Goal: Information Seeking & Learning: Learn about a topic

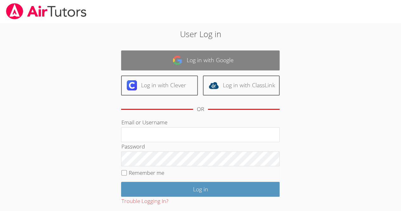
click at [242, 62] on link "Log in with Google" at bounding box center [200, 60] width 158 height 20
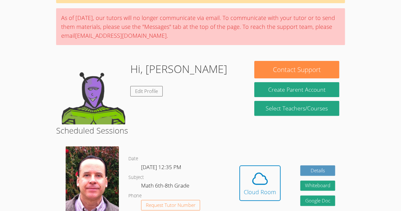
scroll to position [56, 0]
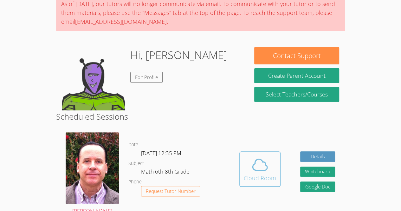
click at [264, 165] on icon at bounding box center [260, 164] width 18 height 18
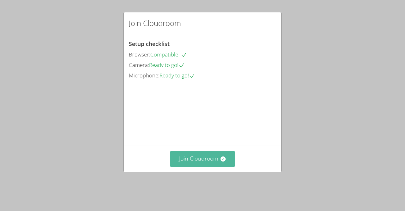
click at [209, 166] on button "Join Cloudroom" at bounding box center [202, 159] width 65 height 16
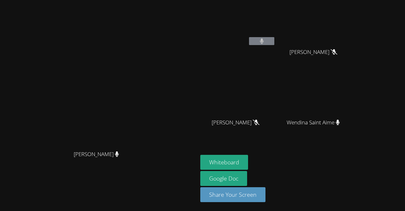
click at [350, 76] on video at bounding box center [315, 94] width 75 height 42
click at [248, 164] on button "Whiteboard" at bounding box center [224, 162] width 48 height 15
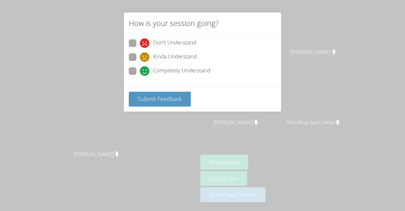
click at [186, 69] on span "Completely Understand" at bounding box center [181, 70] width 57 height 9
click at [145, 69] on input "Completely Understand" at bounding box center [142, 69] width 5 height 5
radio input "true"
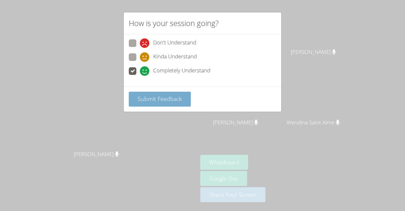
click at [175, 98] on span "Submit Feedback" at bounding box center [160, 99] width 44 height 8
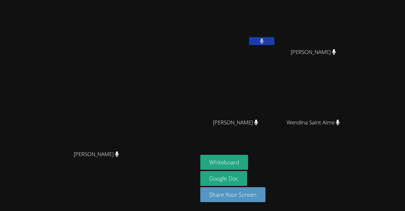
click at [258, 123] on span "[PERSON_NAME]" at bounding box center [235, 122] width 45 height 9
